Goal: Information Seeking & Learning: Learn about a topic

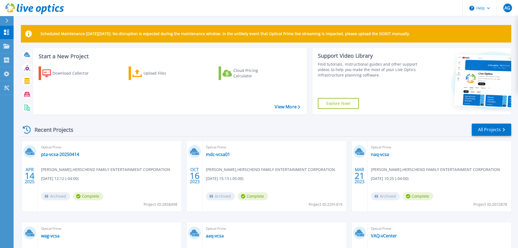
click at [105, 127] on div "Recent Projects All Projects" at bounding box center [266, 130] width 490 height 14
click at [165, 122] on div "Recent Projects All Projects [DATE] Optical Prime pta-vcsa-20250414 [PERSON_NAM…" at bounding box center [266, 213] width 490 height 189
click at [114, 131] on div "Recent Projects All Projects" at bounding box center [266, 130] width 490 height 14
click at [112, 130] on div "Recent Projects All Projects" at bounding box center [266, 130] width 490 height 14
drag, startPoint x: 206, startPoint y: 129, endPoint x: 213, endPoint y: 131, distance: 6.5
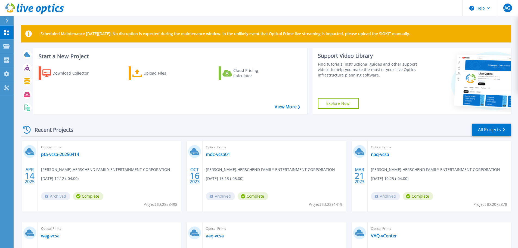
click at [206, 129] on div "Recent Projects All Projects" at bounding box center [266, 130] width 490 height 14
click at [299, 127] on div "Recent Projects All Projects" at bounding box center [266, 130] width 490 height 14
click at [29, 44] on p "Projects" at bounding box center [21, 46] width 14 height 14
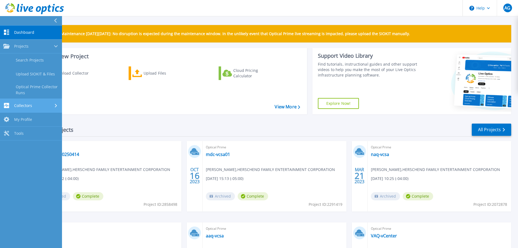
click at [35, 105] on div "Collectors" at bounding box center [30, 105] width 55 height 5
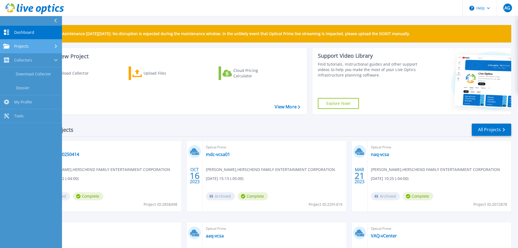
click at [31, 52] on link "Projects Projects" at bounding box center [31, 46] width 62 height 14
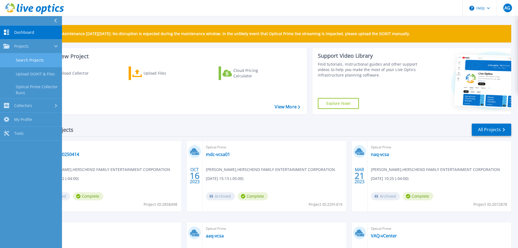
click at [26, 64] on link "Search Projects" at bounding box center [31, 60] width 62 height 14
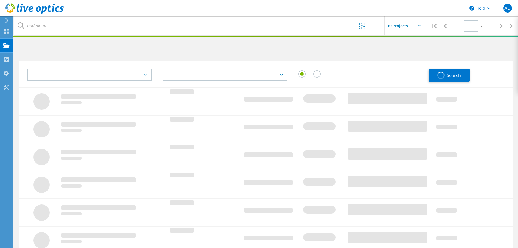
type input "1"
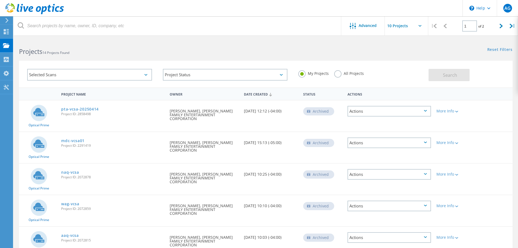
click at [69, 77] on div "Selected Scans" at bounding box center [89, 75] width 125 height 12
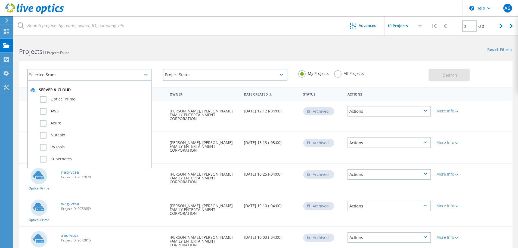
click at [69, 77] on div "Selected Scans" at bounding box center [89, 75] width 125 height 12
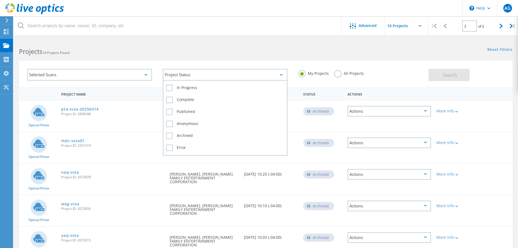
click at [211, 72] on div "Project Status" at bounding box center [225, 75] width 125 height 12
click at [210, 72] on div "Project Status" at bounding box center [225, 75] width 125 height 12
click at [218, 74] on div "Project Status" at bounding box center [225, 75] width 125 height 12
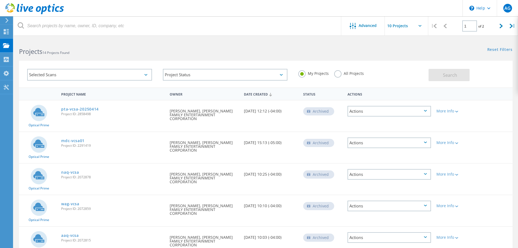
click at [341, 74] on label "All Projects" at bounding box center [349, 72] width 30 height 5
click at [0, 0] on input "All Projects" at bounding box center [0, 0] width 0 height 0
click at [306, 74] on label "My Projects" at bounding box center [313, 72] width 30 height 5
click at [0, 0] on input "My Projects" at bounding box center [0, 0] width 0 height 0
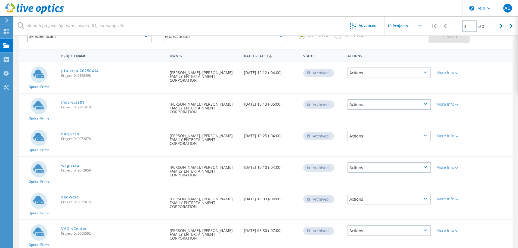
scroll to position [37, 0]
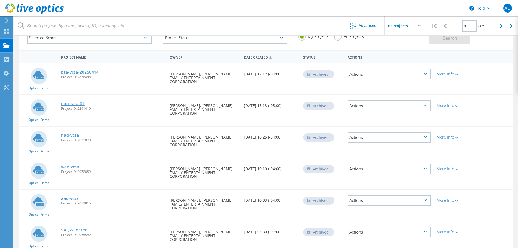
click at [74, 102] on link "mdc-vcsa01" at bounding box center [72, 104] width 23 height 4
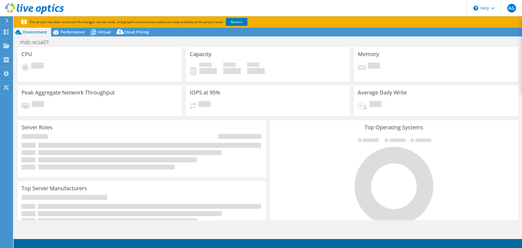
select select "USEast"
select select "USD"
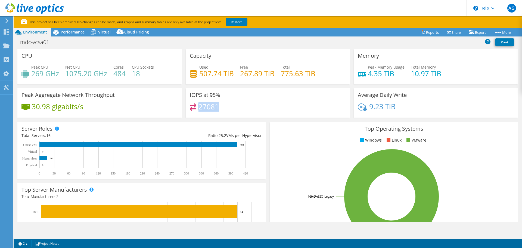
drag, startPoint x: 223, startPoint y: 105, endPoint x: 195, endPoint y: 107, distance: 28.4
click at [195, 107] on div "27081" at bounding box center [268, 109] width 156 height 12
click at [153, 108] on div "30.98 gigabits/s" at bounding box center [99, 108] width 156 height 11
click at [32, 73] on h4 "269 GHz" at bounding box center [45, 73] width 28 height 6
click at [31, 73] on h4 "269 GHz" at bounding box center [45, 73] width 28 height 6
